Goal: Task Accomplishment & Management: Manage account settings

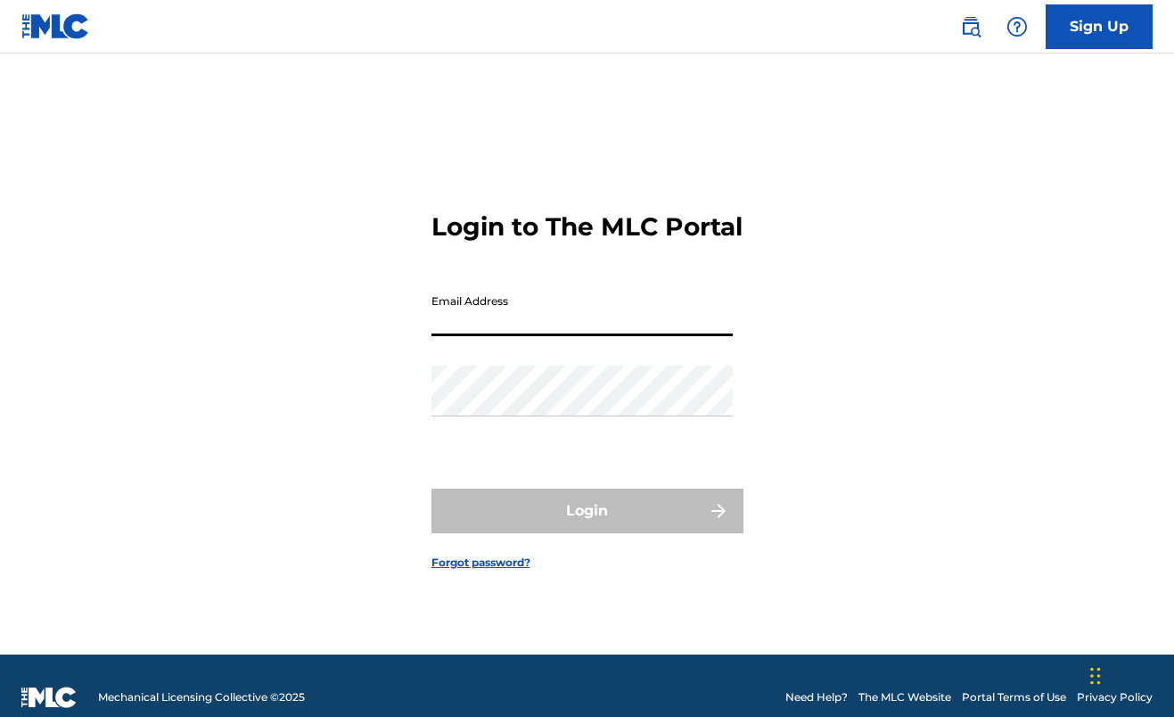
type input "[EMAIL_ADDRESS][DOMAIN_NAME]"
click at [586, 526] on button "Login" at bounding box center [587, 510] width 312 height 45
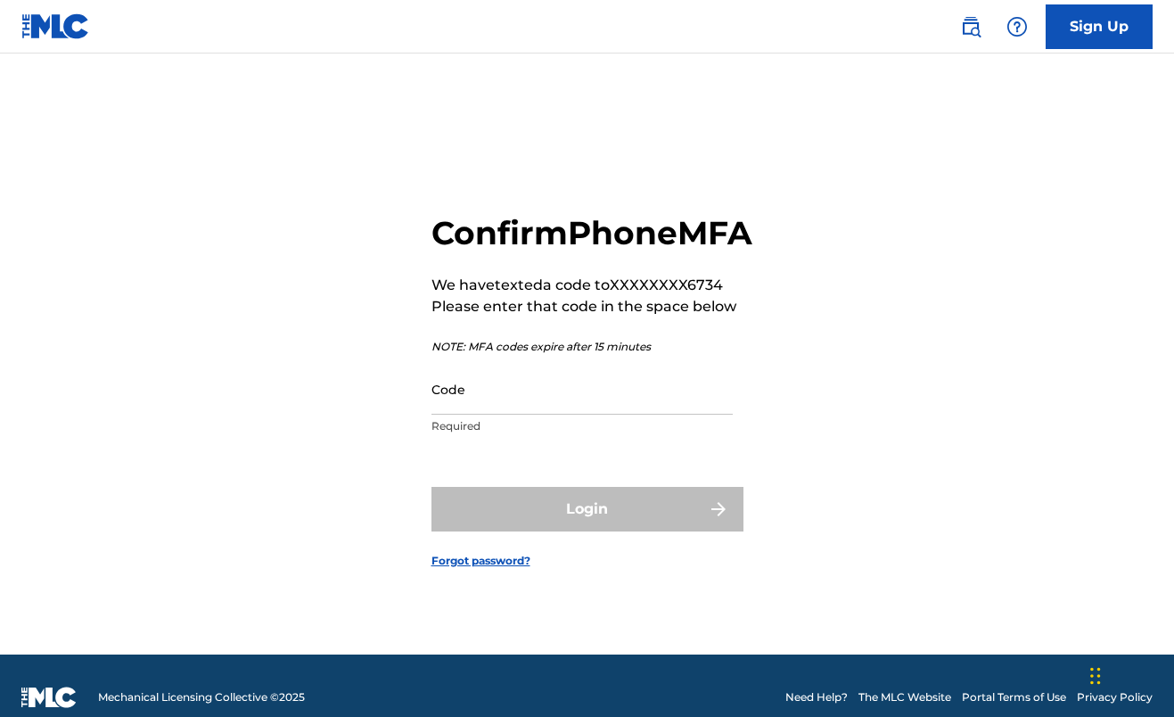
click at [570, 403] on input "Code" at bounding box center [581, 389] width 301 height 51
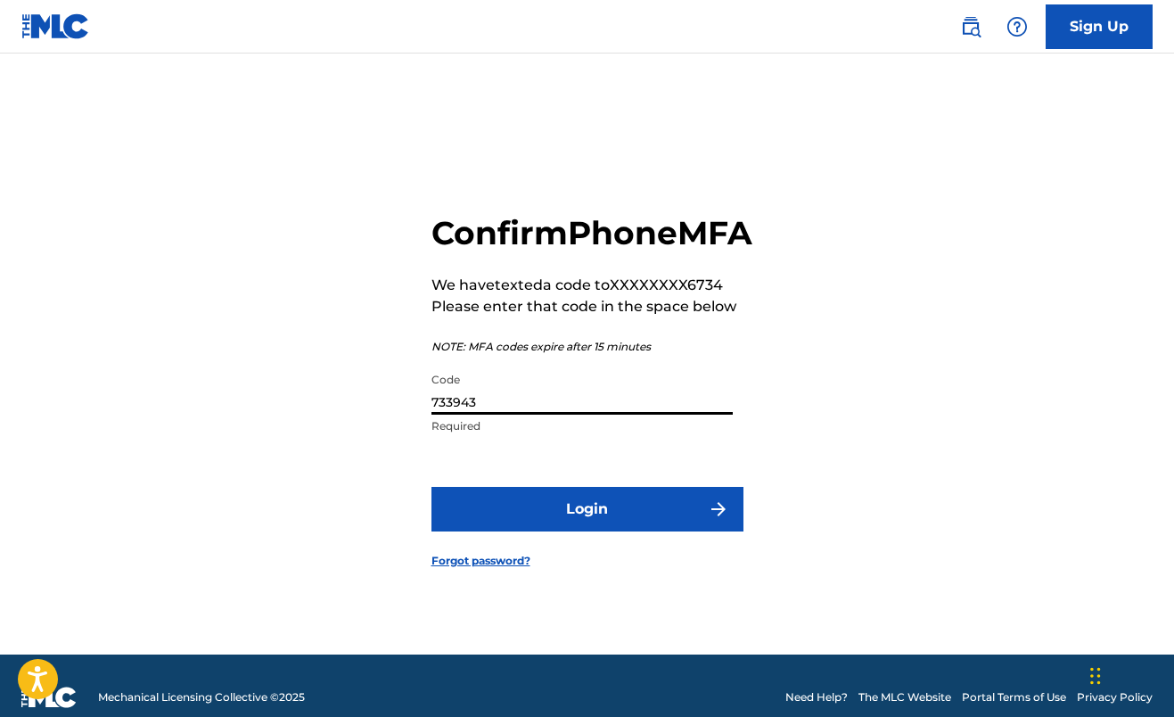
type input "733943"
click at [586, 529] on button "Login" at bounding box center [587, 509] width 312 height 45
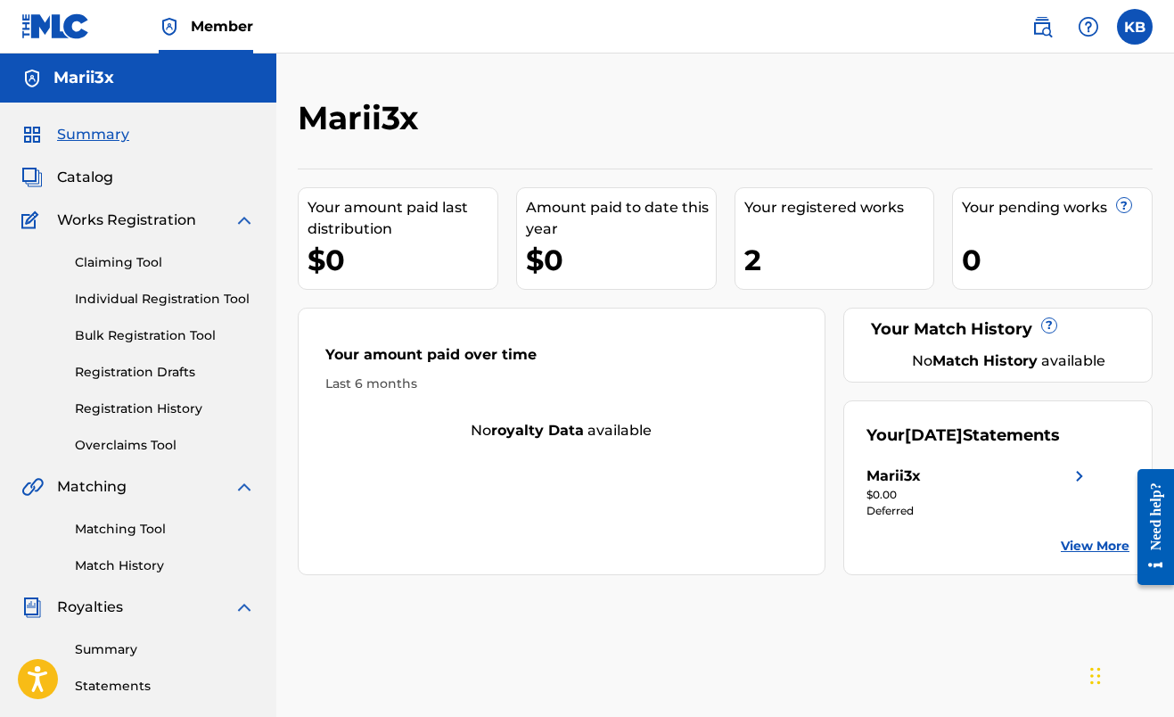
click at [1086, 545] on link "View More" at bounding box center [1095, 546] width 69 height 19
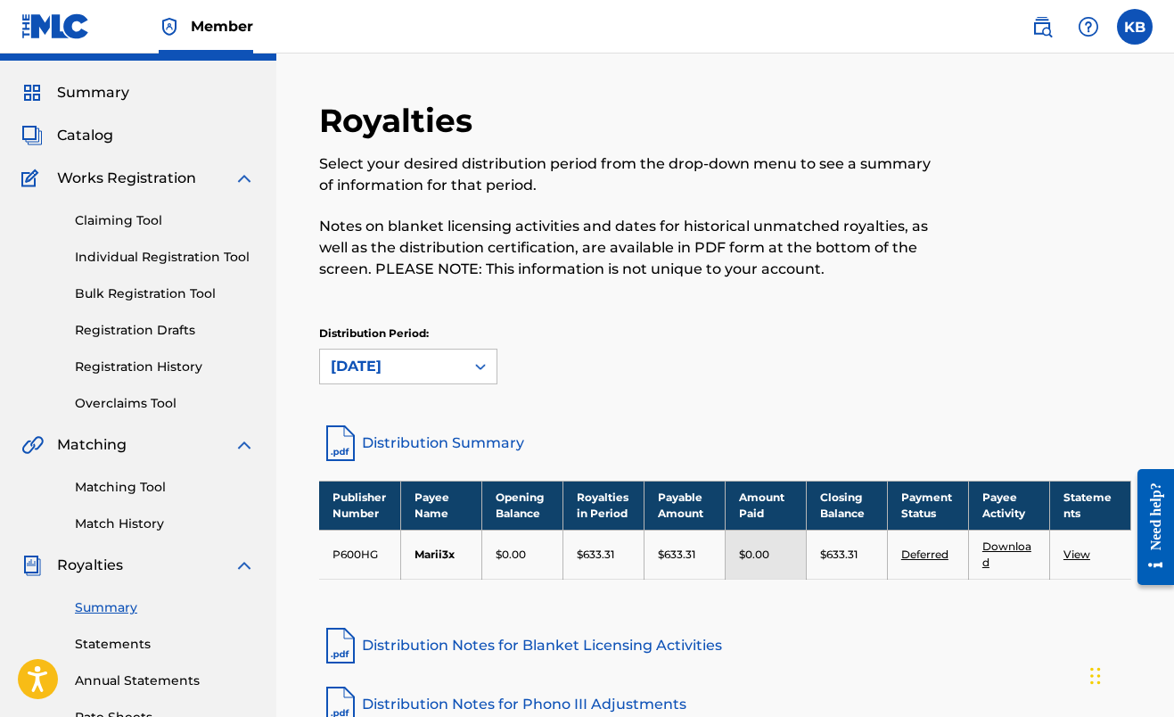
scroll to position [44, 0]
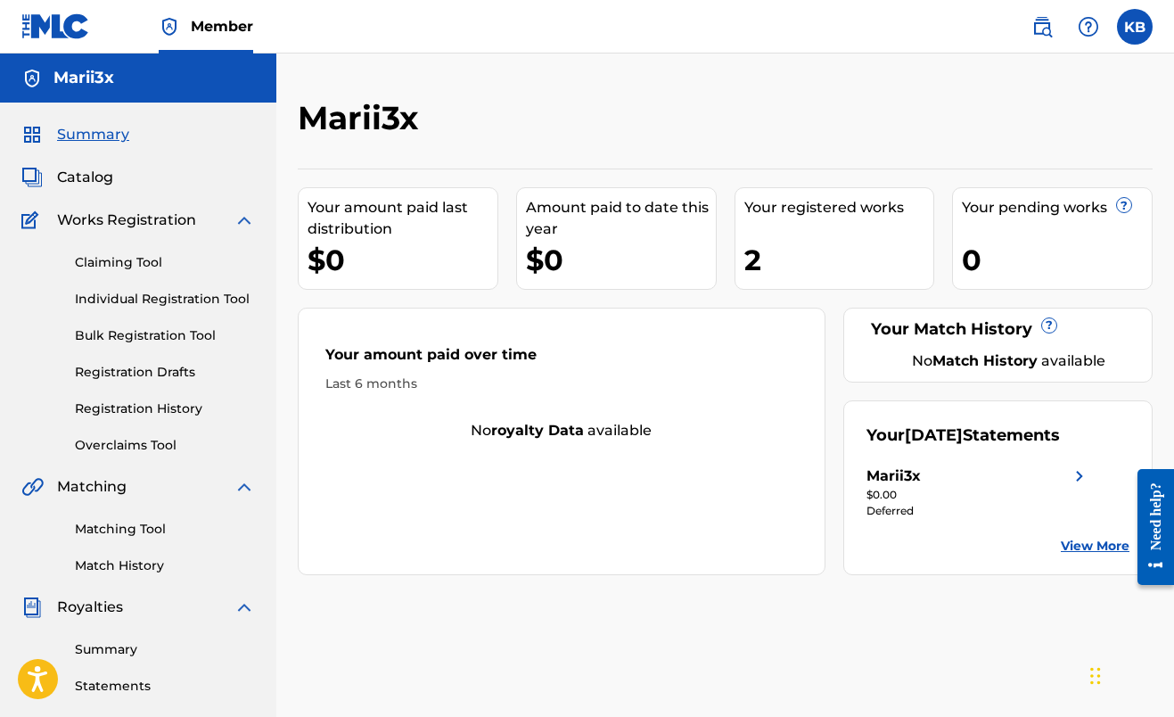
click at [143, 268] on link "Claiming Tool" at bounding box center [165, 262] width 180 height 19
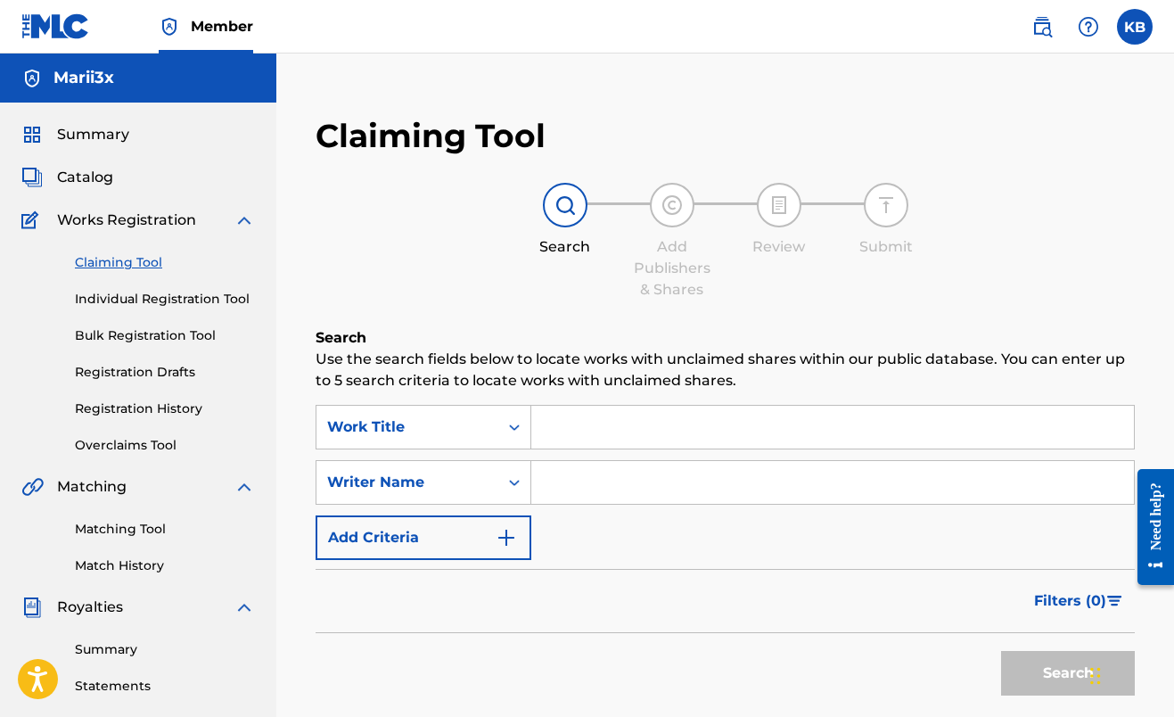
click at [155, 301] on link "Individual Registration Tool" at bounding box center [165, 299] width 180 height 19
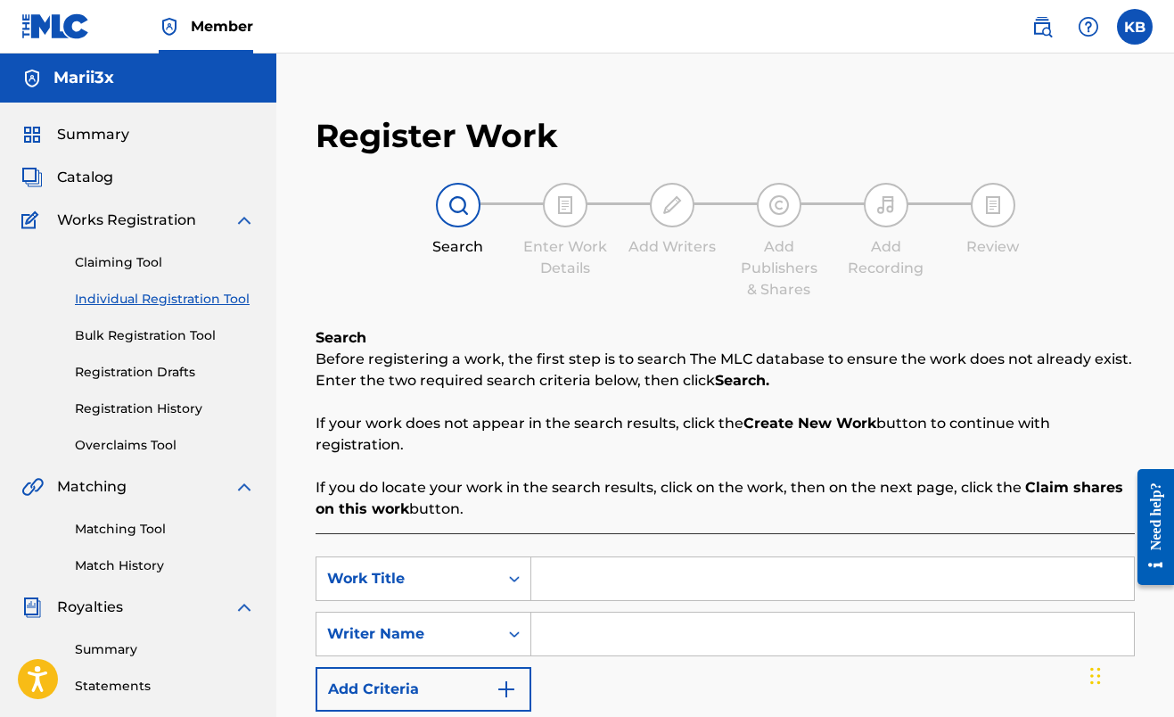
click at [154, 336] on link "Bulk Registration Tool" at bounding box center [165, 335] width 180 height 19
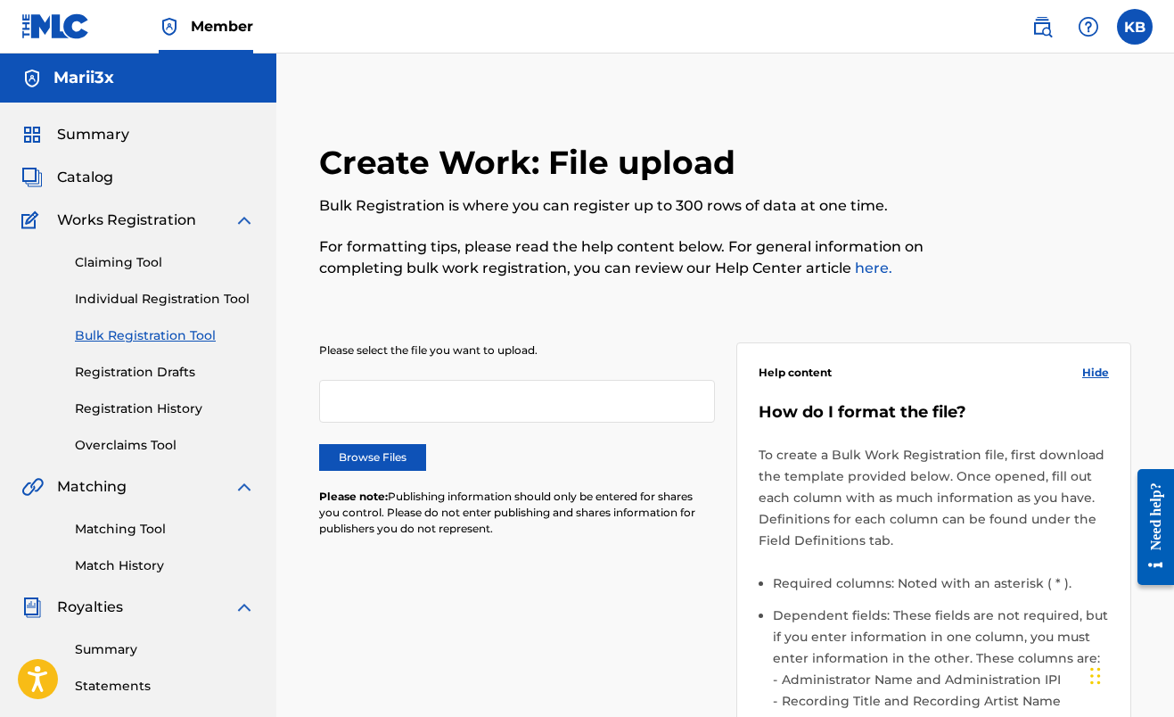
click at [154, 371] on link "Registration Drafts" at bounding box center [165, 372] width 180 height 19
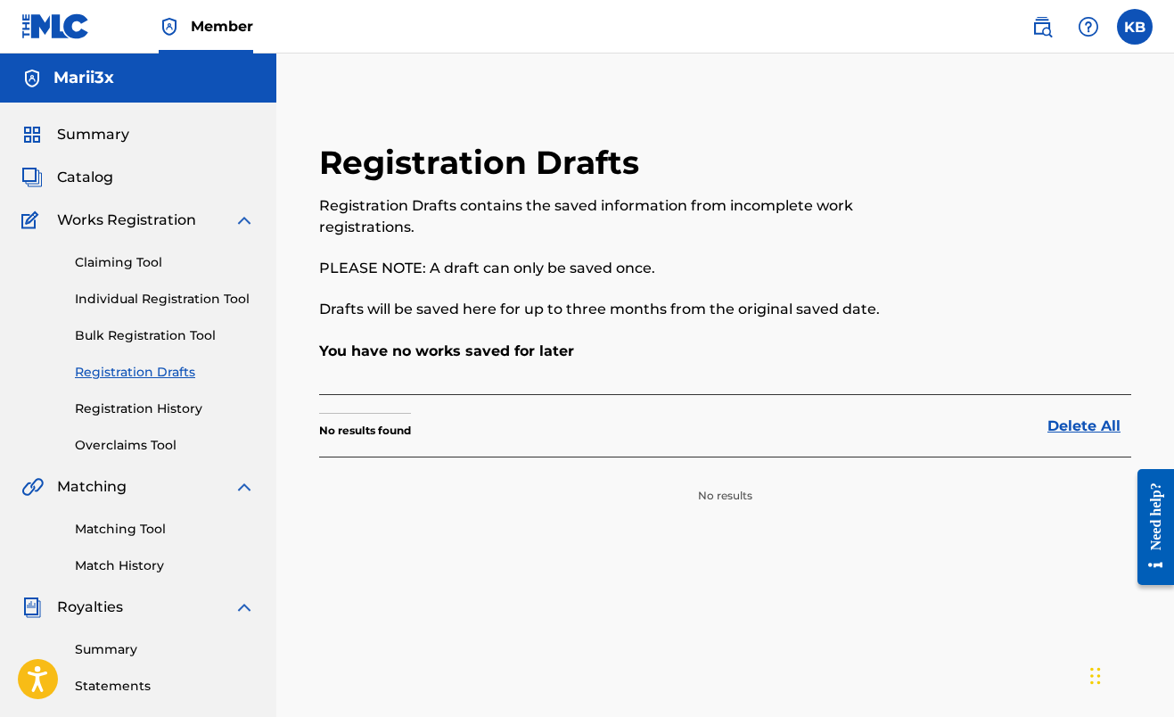
click at [165, 411] on link "Registration History" at bounding box center [165, 408] width 180 height 19
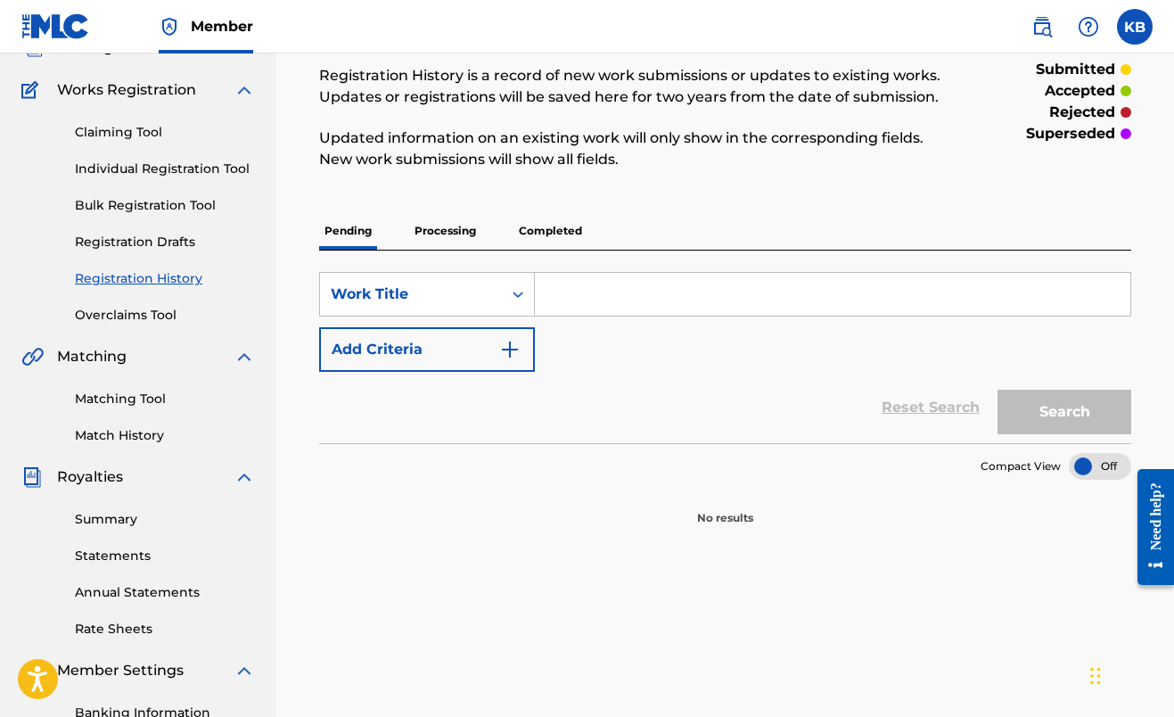
scroll to position [131, 0]
click at [115, 512] on link "Summary" at bounding box center [165, 518] width 180 height 19
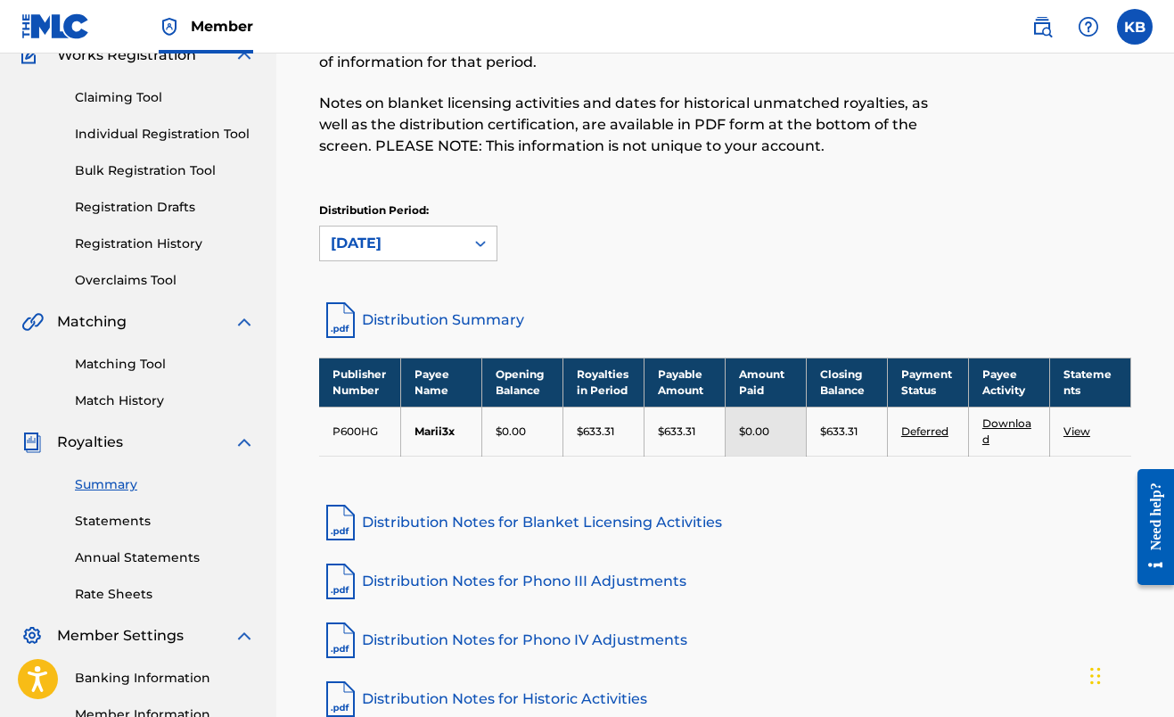
scroll to position [311, 0]
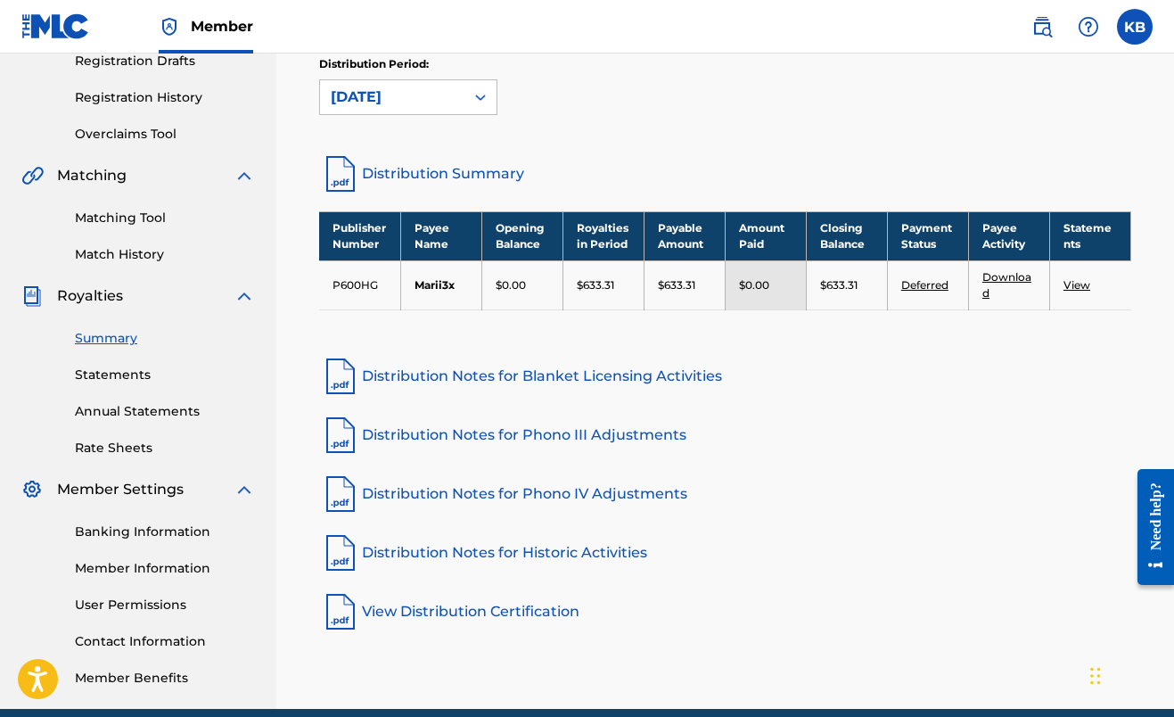
click at [109, 372] on link "Statements" at bounding box center [165, 374] width 180 height 19
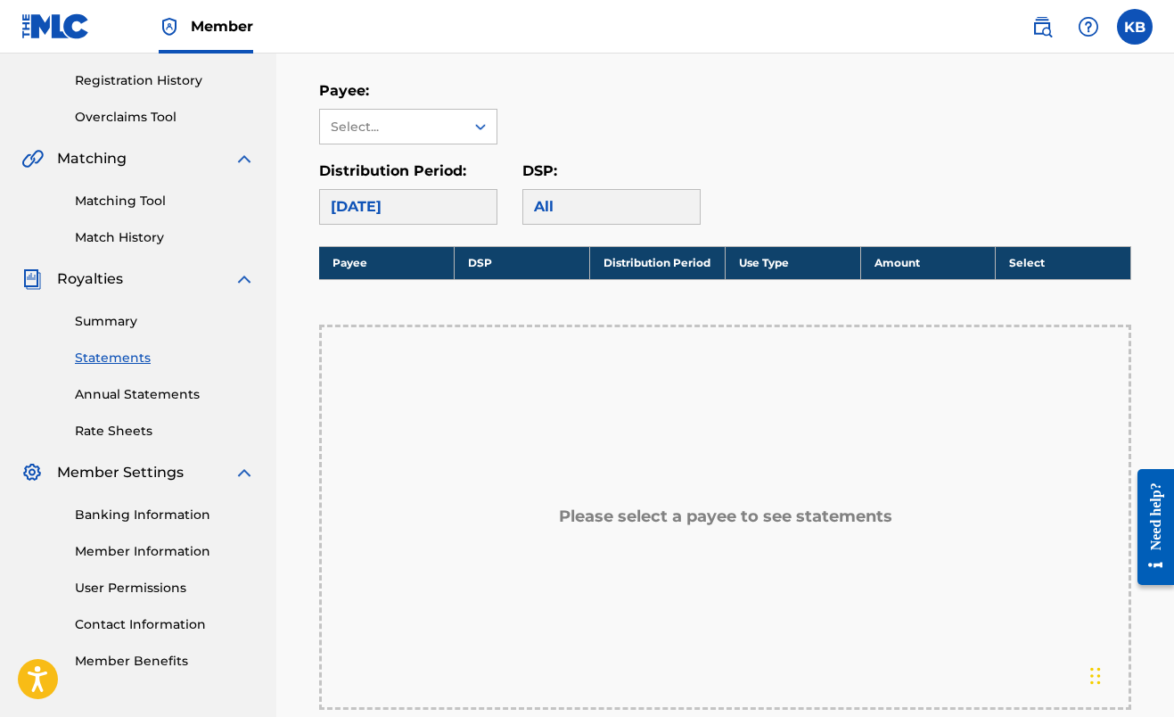
scroll to position [357, 0]
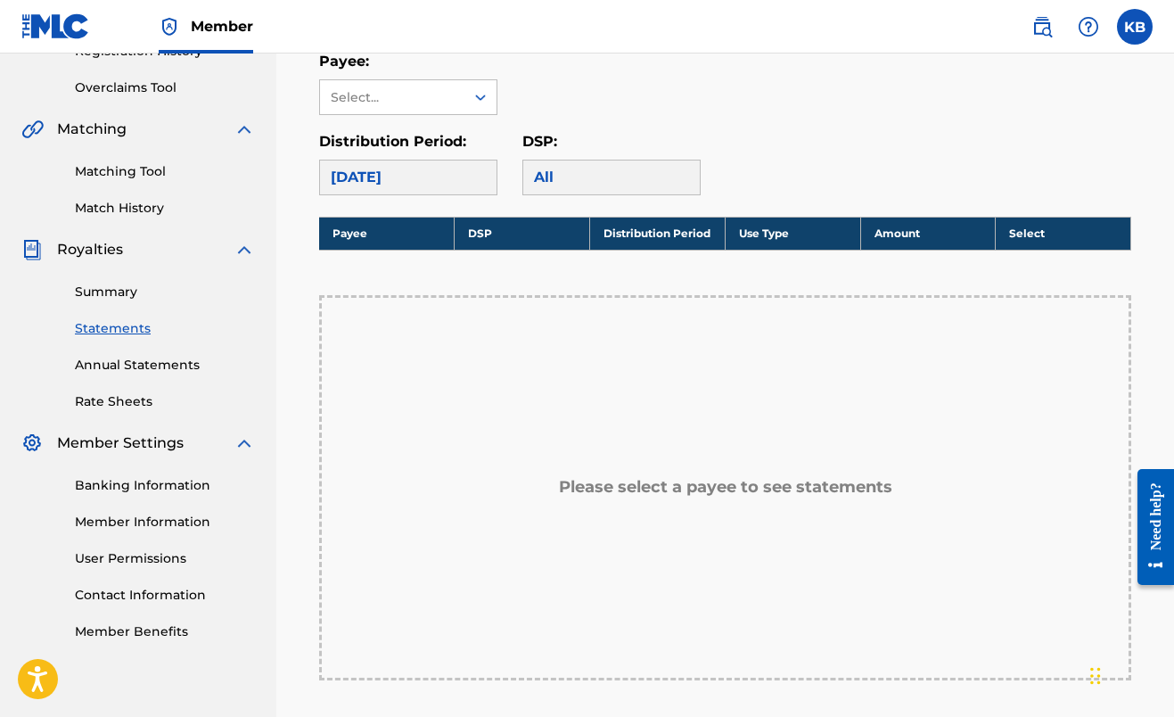
click at [414, 185] on div "[DATE]" at bounding box center [408, 178] width 178 height 36
click at [398, 83] on div "Select..." at bounding box center [392, 97] width 144 height 34
click at [400, 143] on div "Marii3x" at bounding box center [408, 137] width 176 height 45
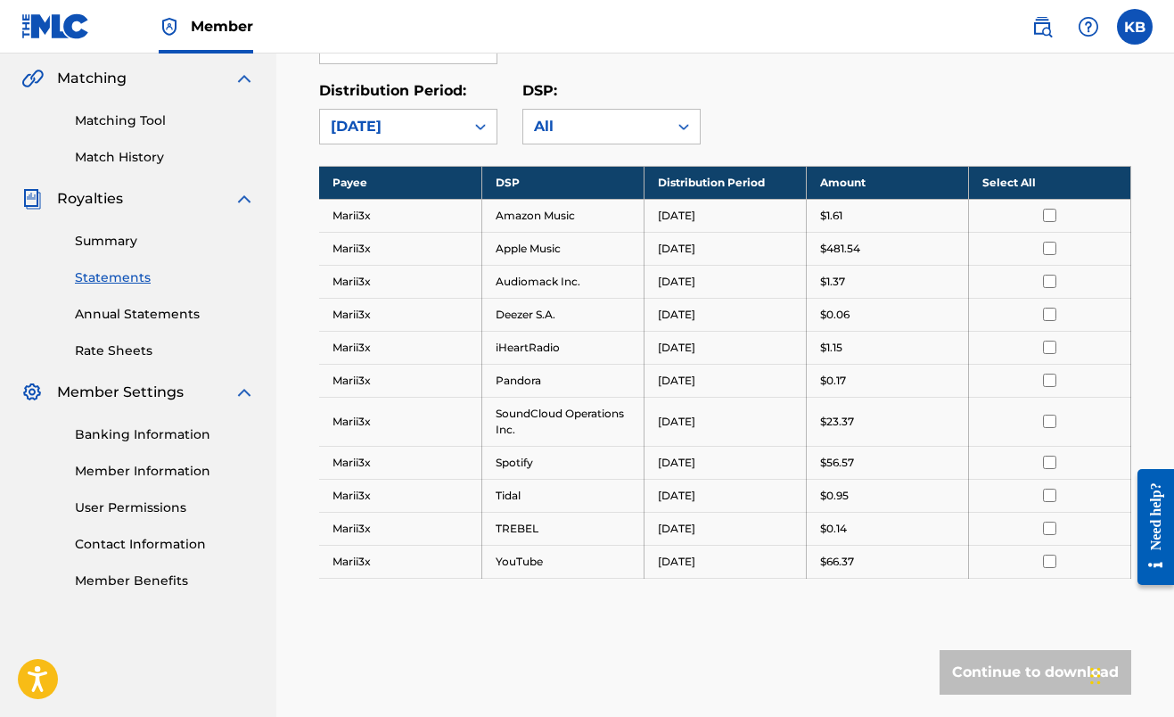
scroll to position [410, 0]
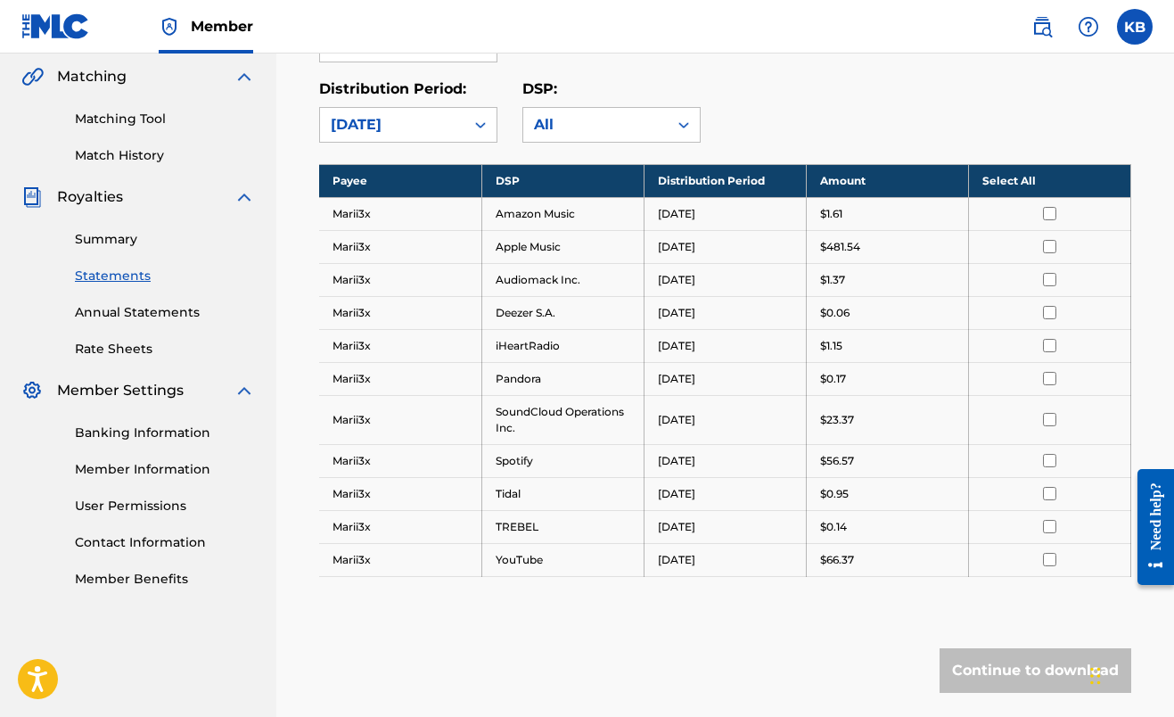
click at [152, 426] on link "Banking Information" at bounding box center [165, 432] width 180 height 19
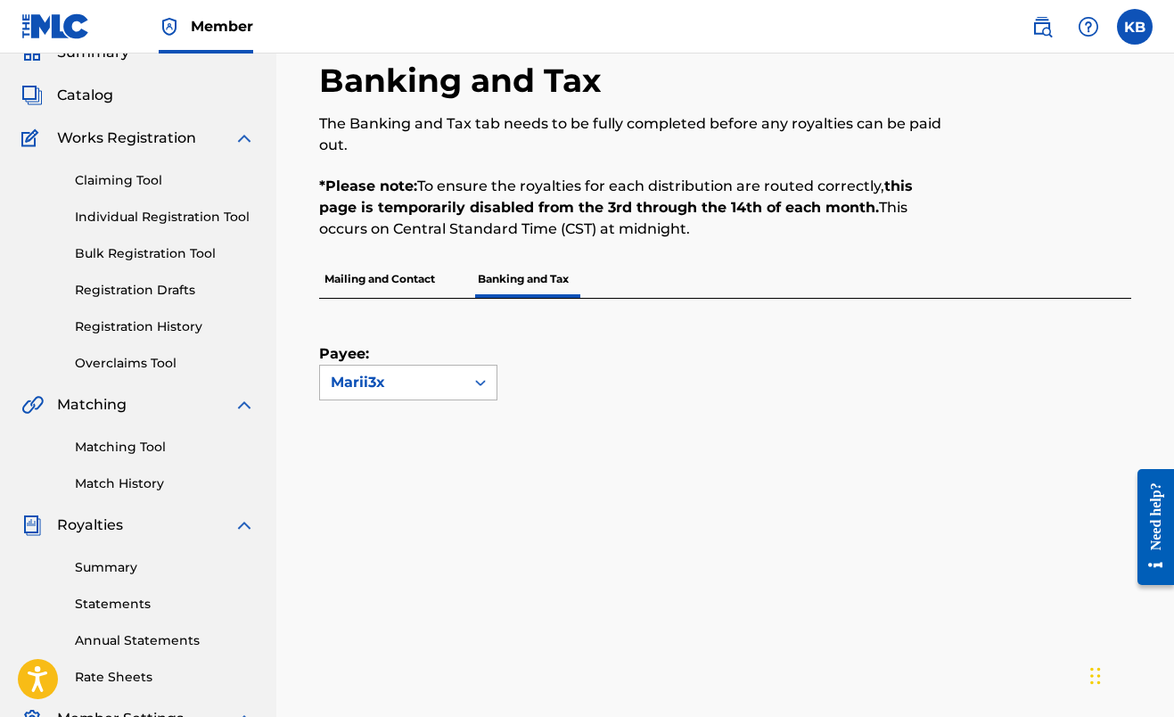
scroll to position [150, 0]
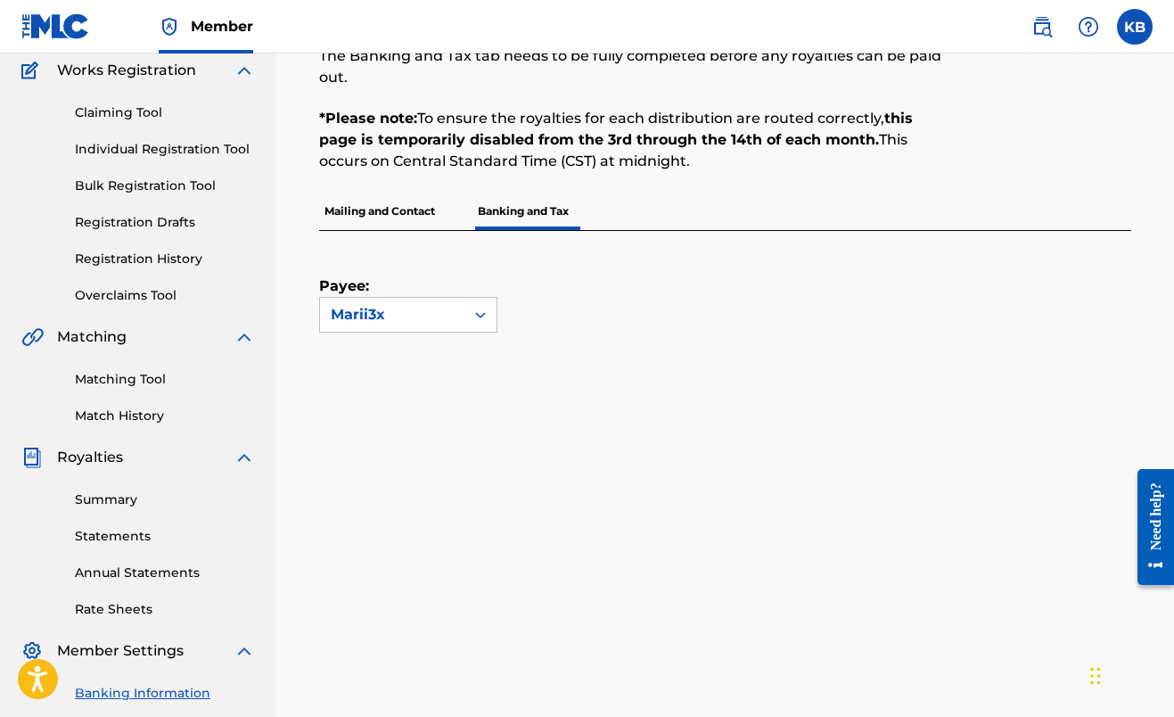
click at [121, 570] on link "Annual Statements" at bounding box center [165, 572] width 180 height 19
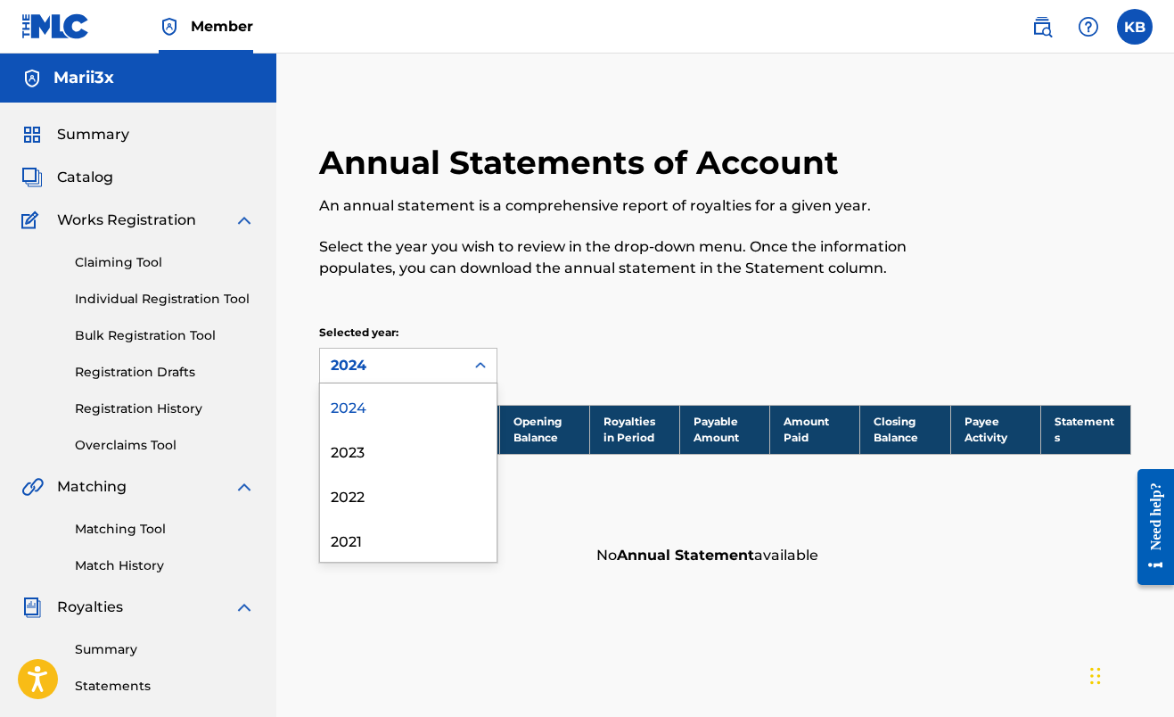
click at [340, 357] on div "2024" at bounding box center [392, 365] width 123 height 21
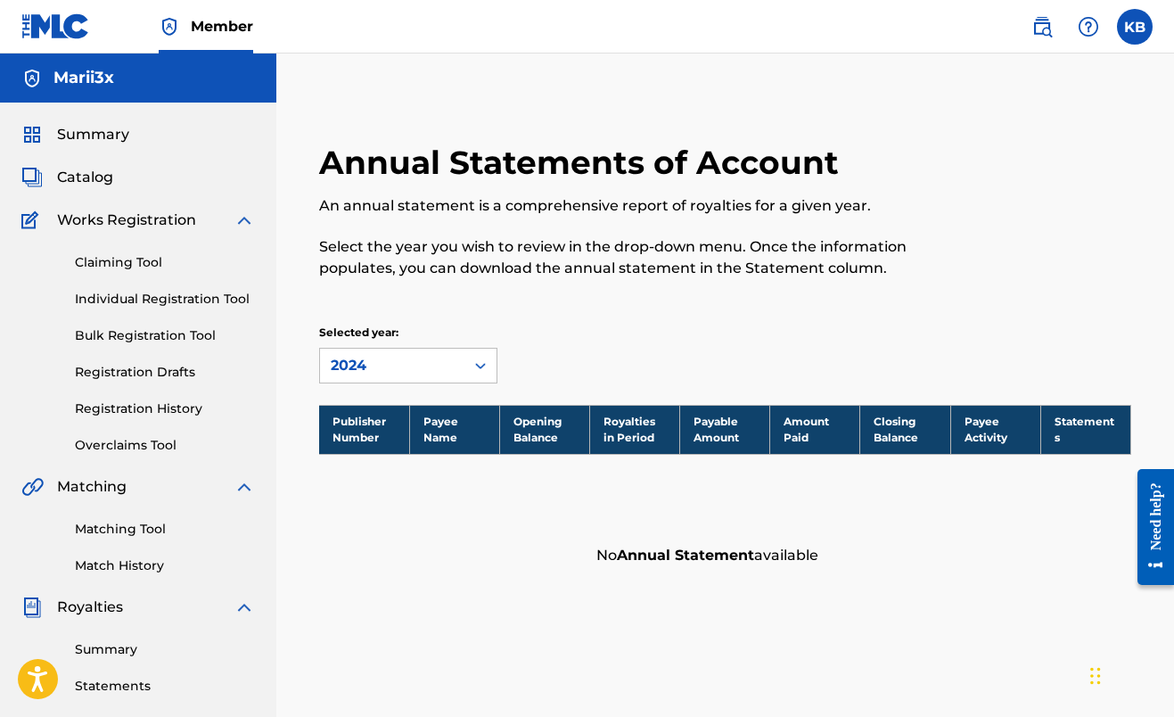
click at [139, 570] on link "Match History" at bounding box center [165, 565] width 180 height 19
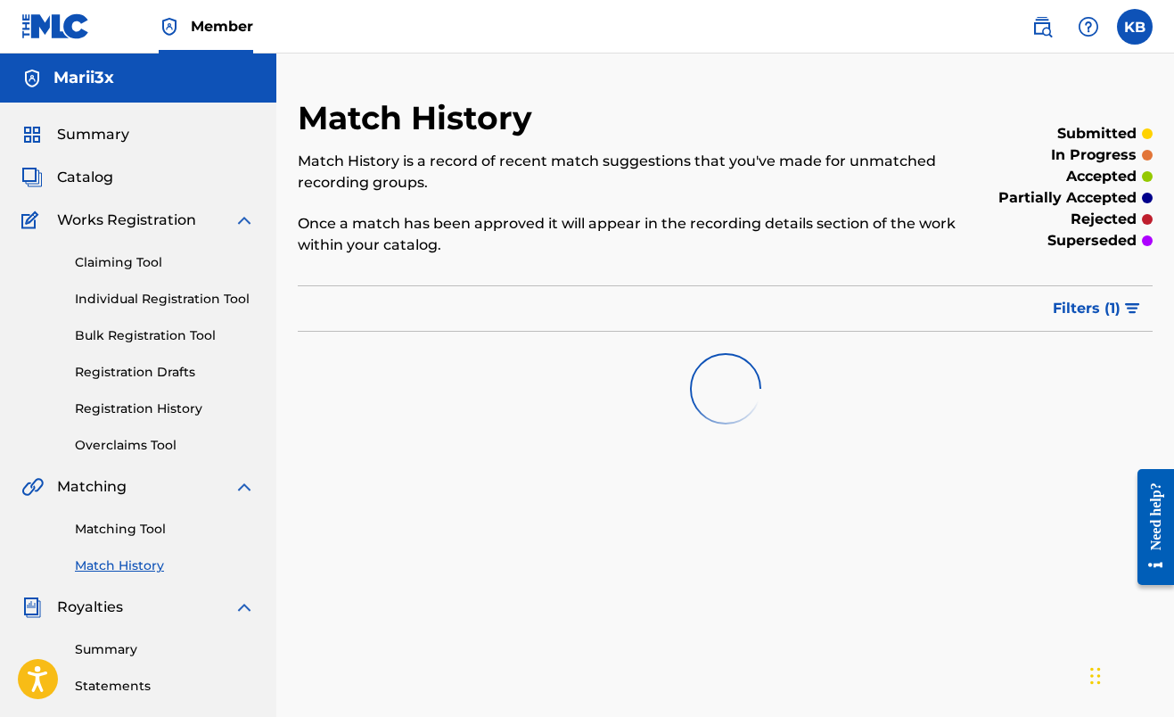
click at [122, 678] on link "Statements" at bounding box center [165, 685] width 180 height 19
